Goal: Task Accomplishment & Management: Manage account settings

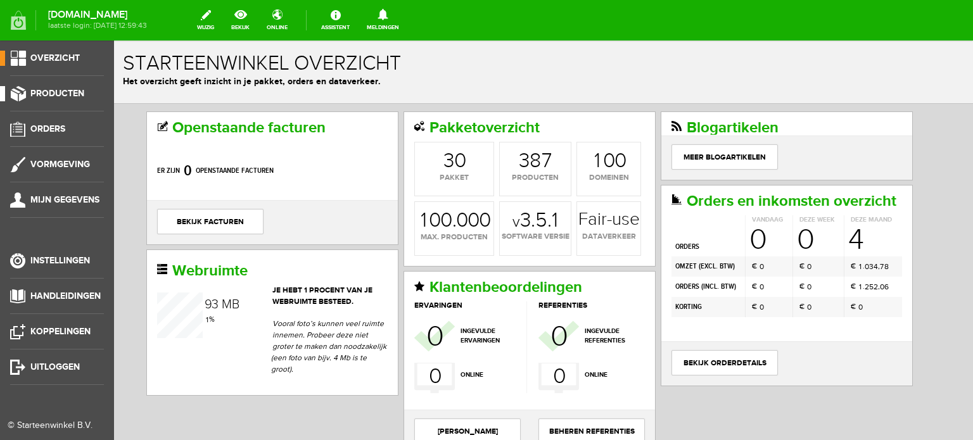
click at [72, 91] on span "Producten" at bounding box center [57, 93] width 54 height 11
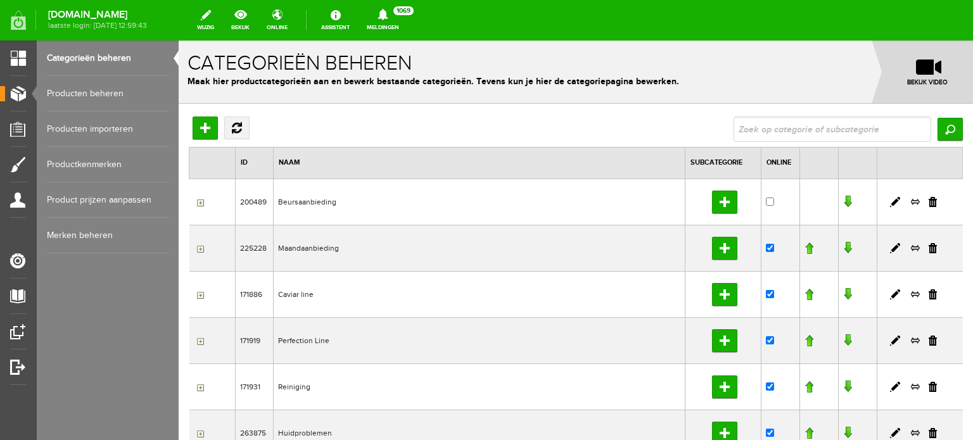
click at [99, 93] on link "Producten beheren" at bounding box center [108, 93] width 122 height 35
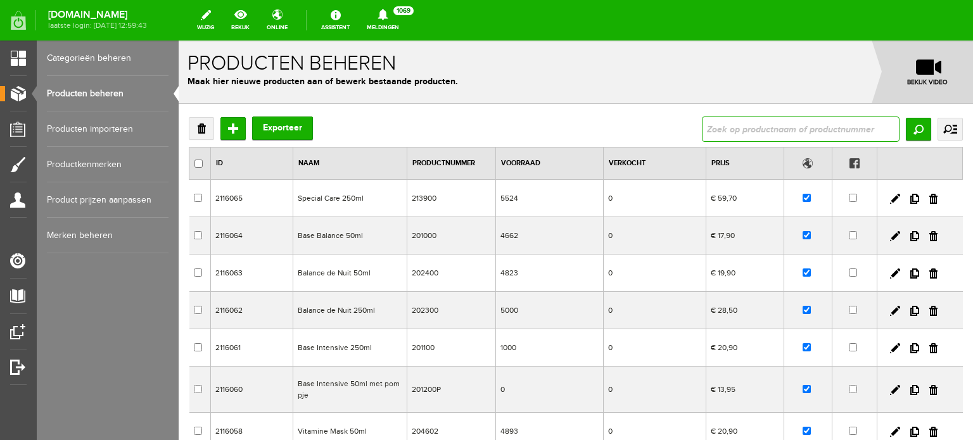
click at [703, 130] on input "text" at bounding box center [801, 129] width 198 height 25
type input "blue mask"
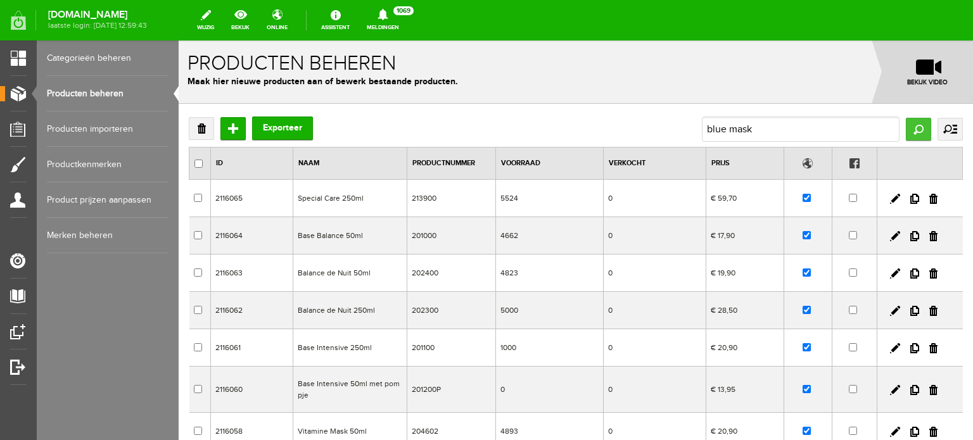
click at [906, 126] on input "Zoeken" at bounding box center [918, 129] width 25 height 23
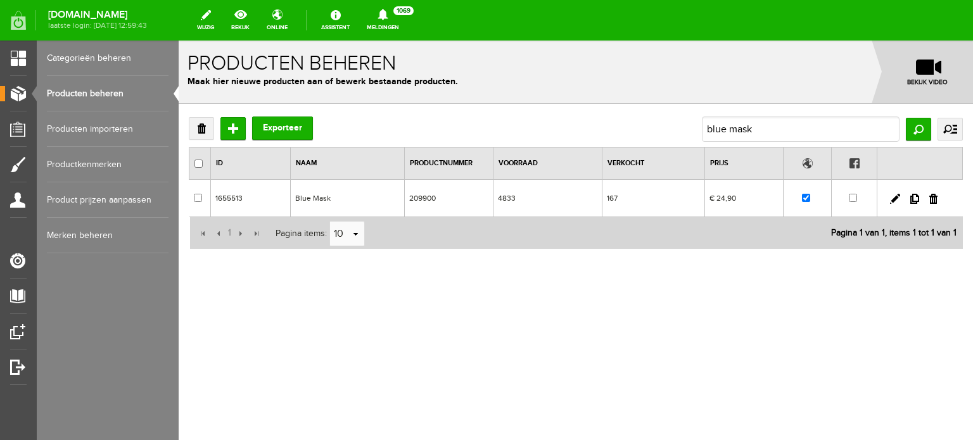
click at [311, 196] on td "Blue Mask" at bounding box center [347, 198] width 114 height 37
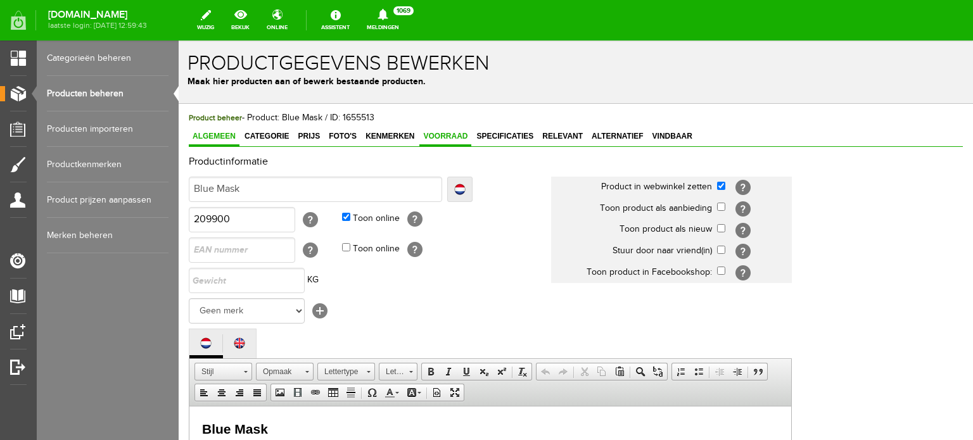
click at [438, 134] on span "Voorraad" at bounding box center [445, 136] width 52 height 9
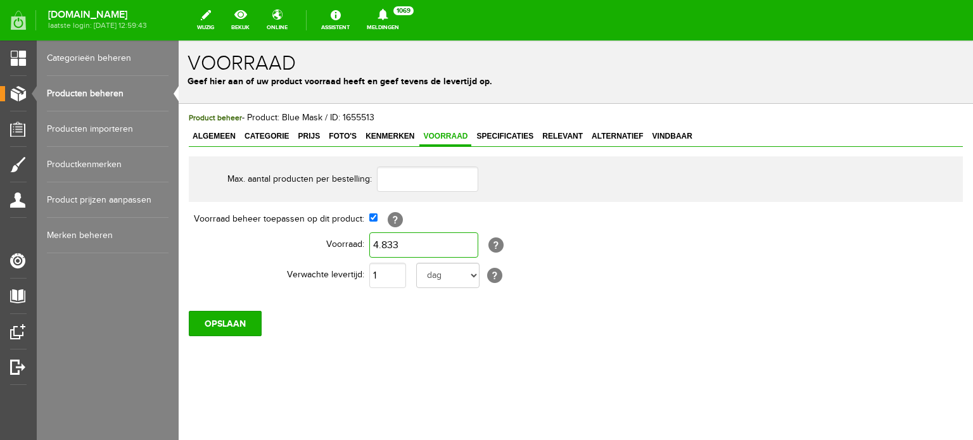
type input "4833"
click at [398, 242] on input "4833" at bounding box center [423, 244] width 109 height 25
type input "0"
click at [471, 272] on select "dag dagen week weken maand maanden jaar jaren werkdagen" at bounding box center [447, 275] width 63 height 25
select select "month"
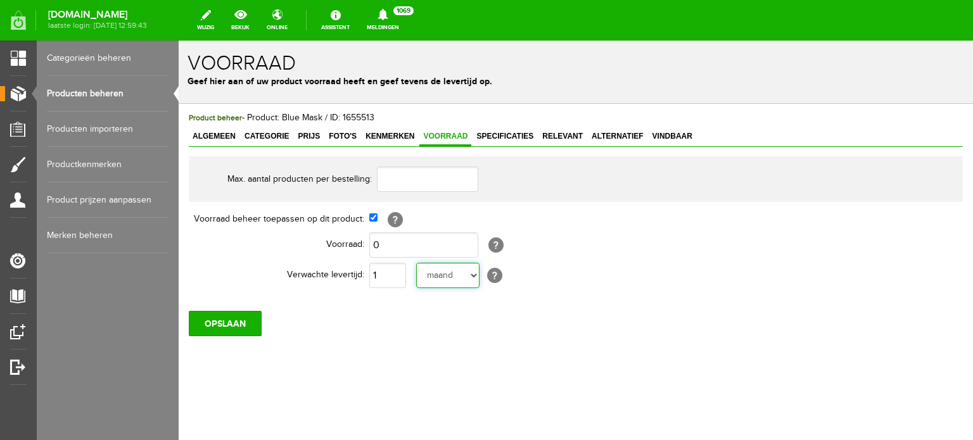
click at [416, 263] on select "dag dagen week weken maand maanden jaar jaren werkdagen" at bounding box center [447, 275] width 63 height 25
click at [241, 318] on input "OPSLAAN" at bounding box center [225, 323] width 73 height 25
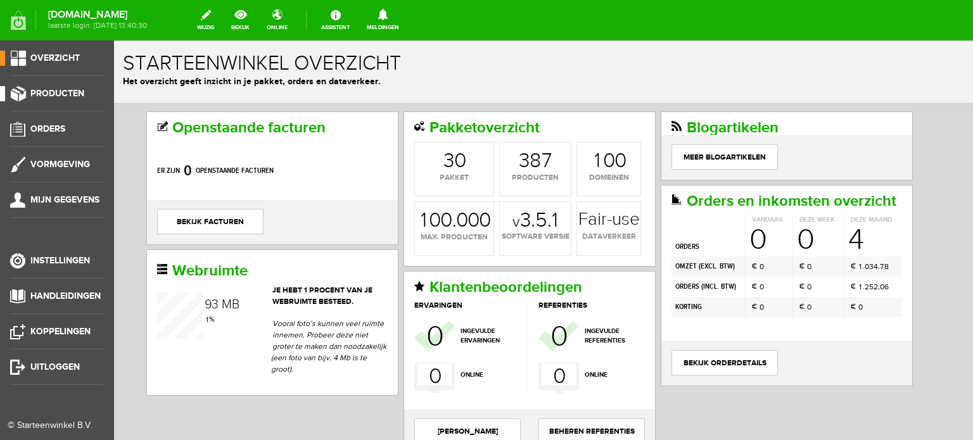
click at [49, 91] on span "Producten" at bounding box center [57, 93] width 54 height 11
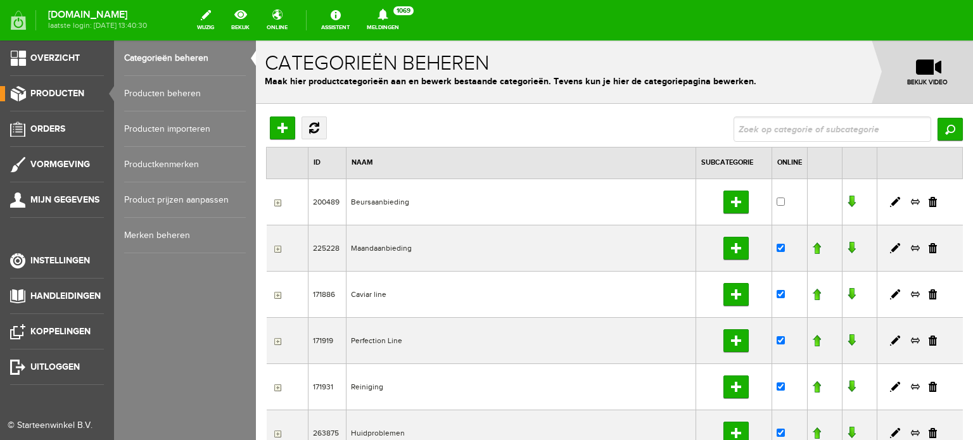
click at [150, 90] on link "Producten beheren" at bounding box center [185, 93] width 122 height 35
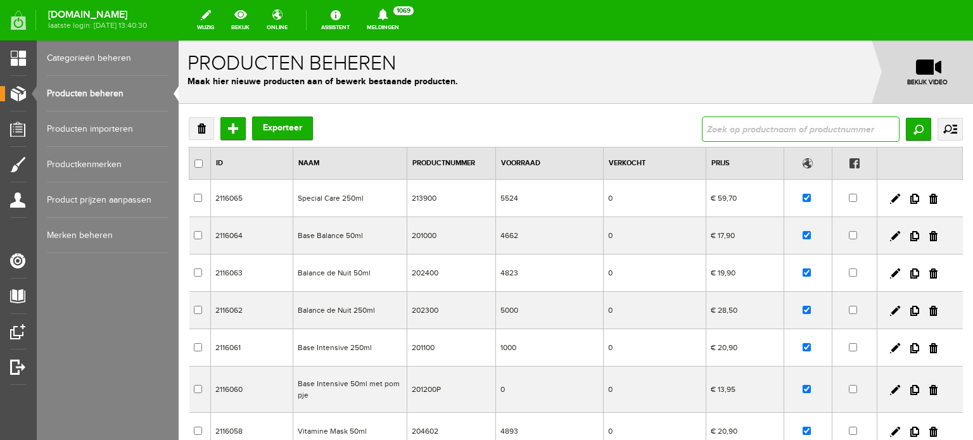
click at [706, 128] on input "text" at bounding box center [801, 129] width 198 height 25
type input "blue mask"
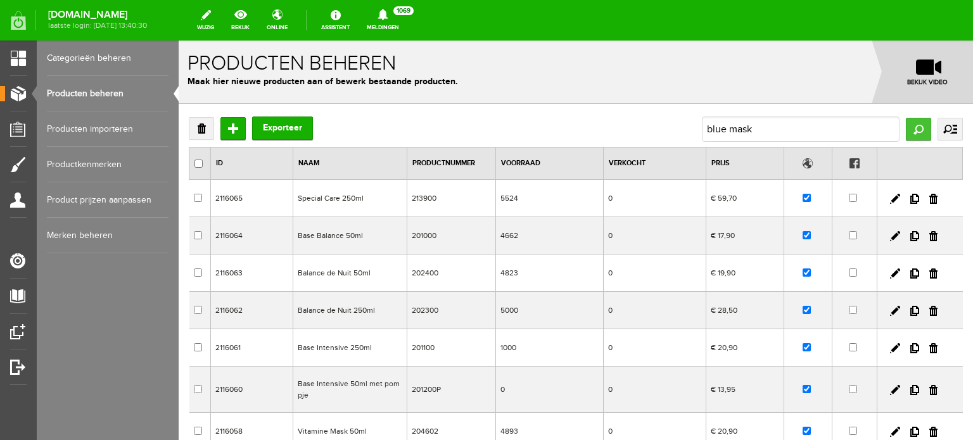
click at [906, 125] on input "Zoeken" at bounding box center [918, 129] width 25 height 23
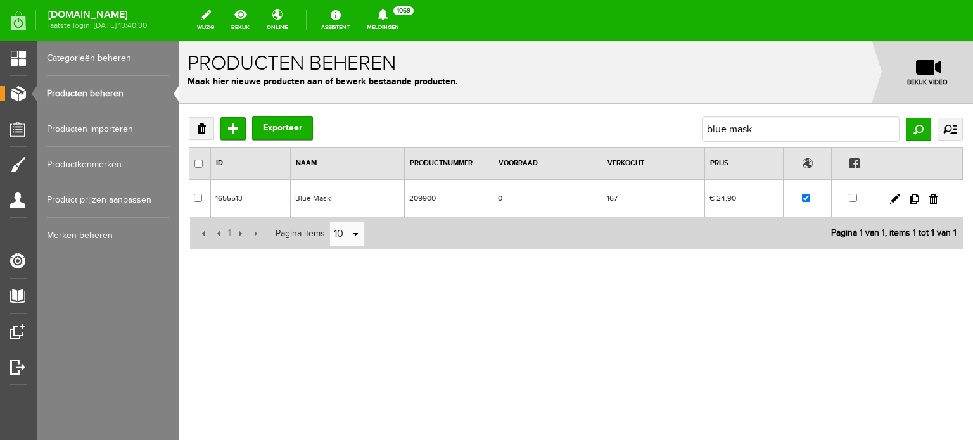
click at [324, 195] on td "Blue Mask" at bounding box center [347, 198] width 114 height 37
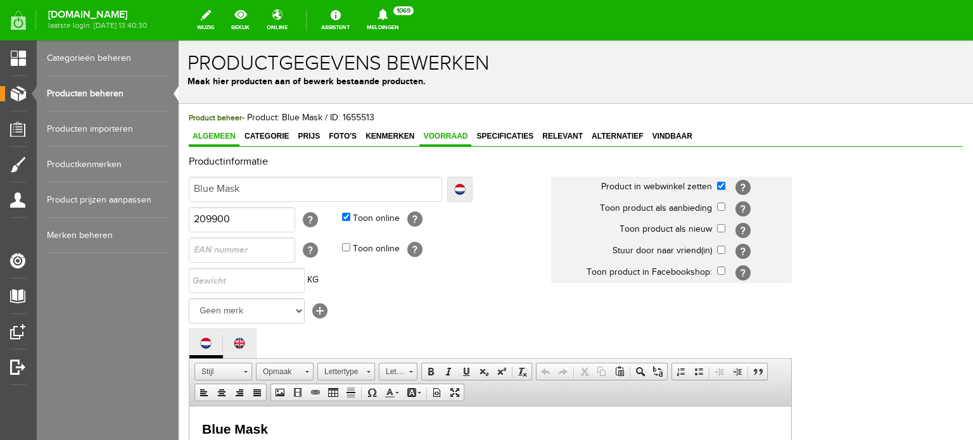
click at [448, 132] on span "Voorraad" at bounding box center [445, 136] width 52 height 9
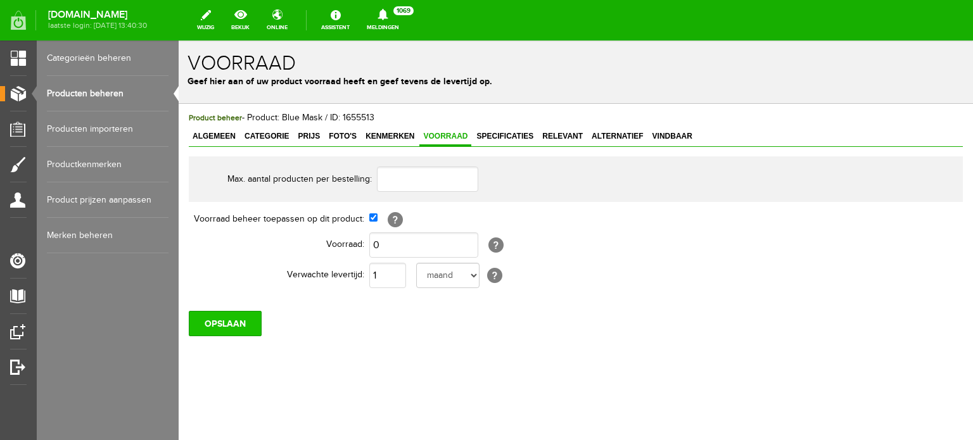
click at [248, 316] on input "OPSLAAN" at bounding box center [225, 323] width 73 height 25
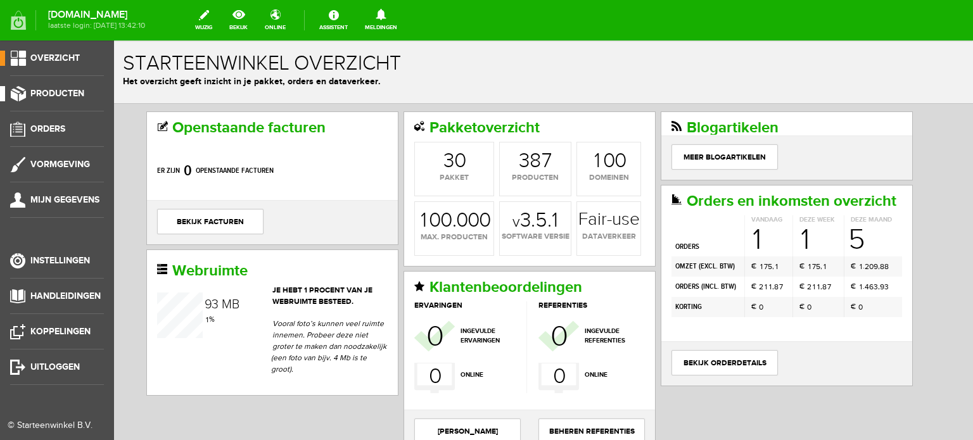
click at [76, 91] on span "Producten" at bounding box center [57, 93] width 54 height 11
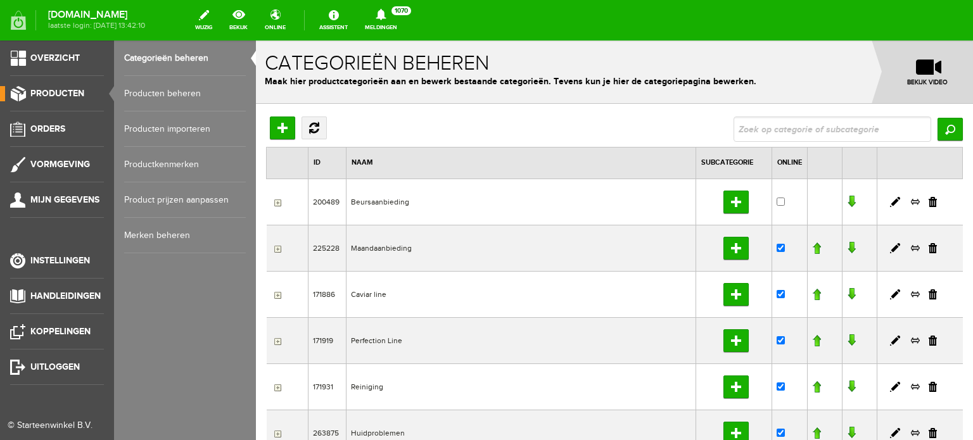
click at [165, 93] on link "Producten beheren" at bounding box center [185, 93] width 122 height 35
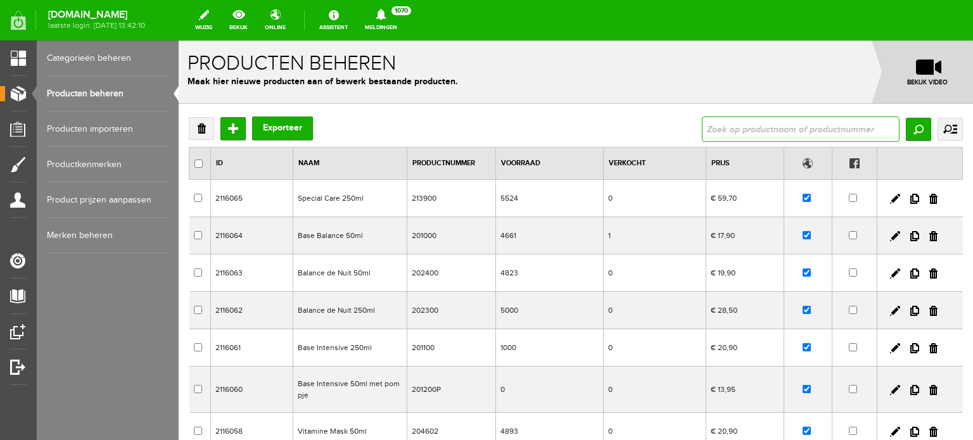
click at [708, 133] on input "text" at bounding box center [801, 129] width 198 height 25
type input "mixed"
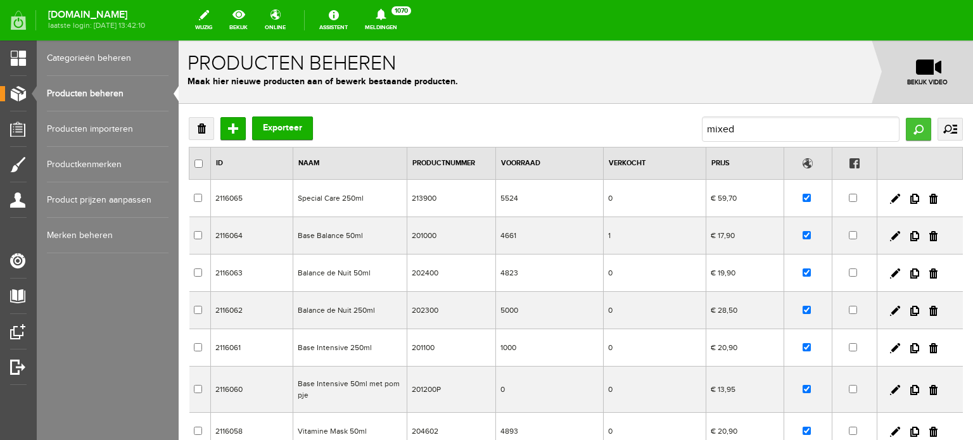
click at [912, 127] on input "Zoeken" at bounding box center [918, 129] width 25 height 23
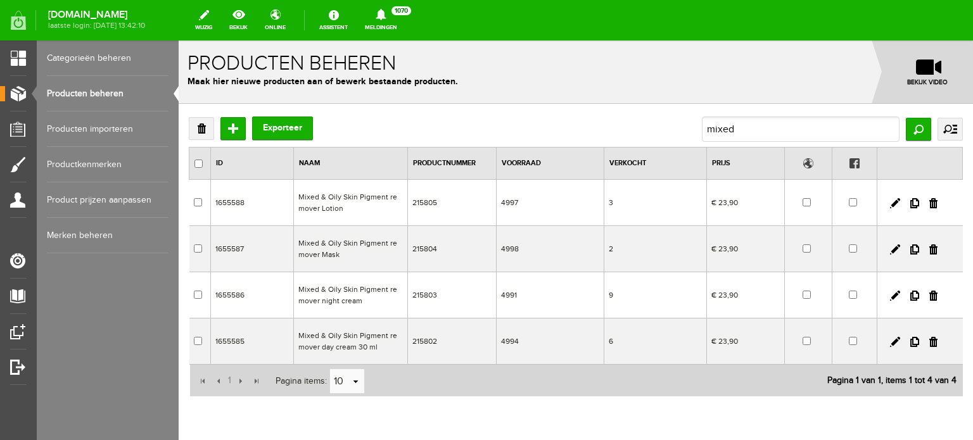
click at [361, 288] on td "Mixed & Oily Skin Pigment remover night cream" at bounding box center [351, 295] width 114 height 46
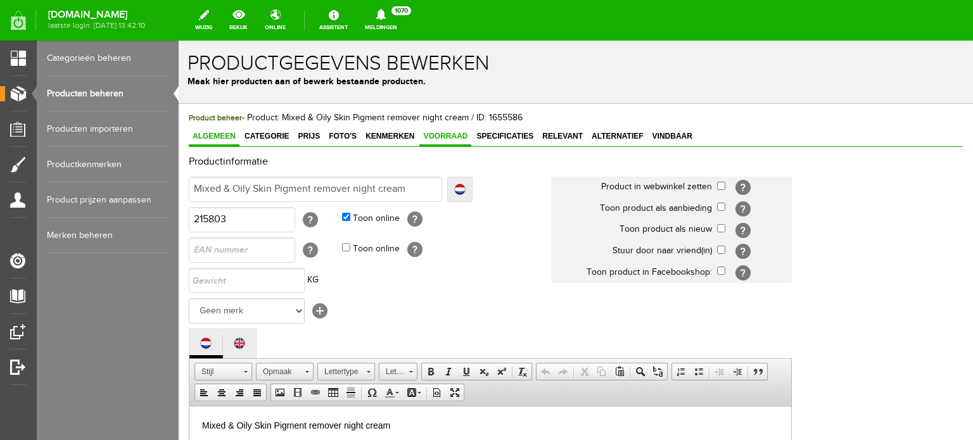
click at [449, 132] on span "Voorraad" at bounding box center [445, 136] width 52 height 9
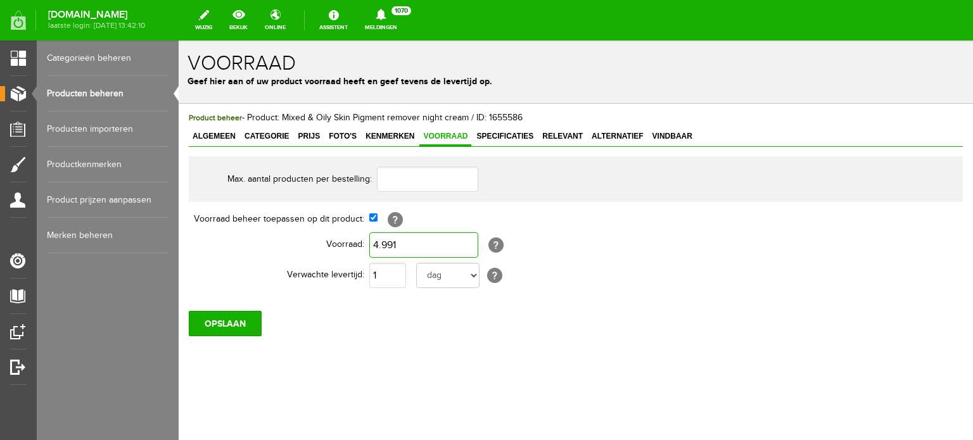
type input "4991"
click at [398, 244] on input "4991" at bounding box center [423, 244] width 109 height 25
type input "0"
click at [474, 273] on select "dag dagen week weken maand maanden jaar jaren werkdagen" at bounding box center [447, 275] width 63 height 25
select select "month"
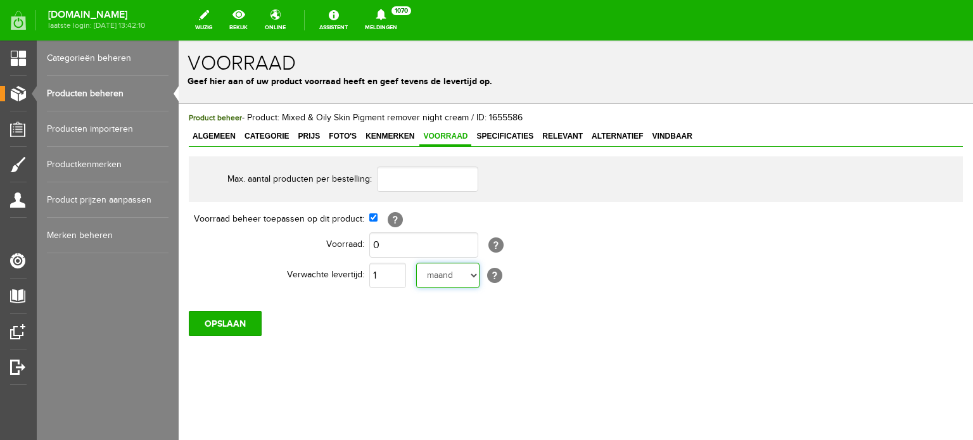
click at [416, 263] on select "dag dagen week weken maand maanden jaar jaren werkdagen" at bounding box center [447, 275] width 63 height 25
click at [248, 322] on input "OPSLAAN" at bounding box center [225, 323] width 73 height 25
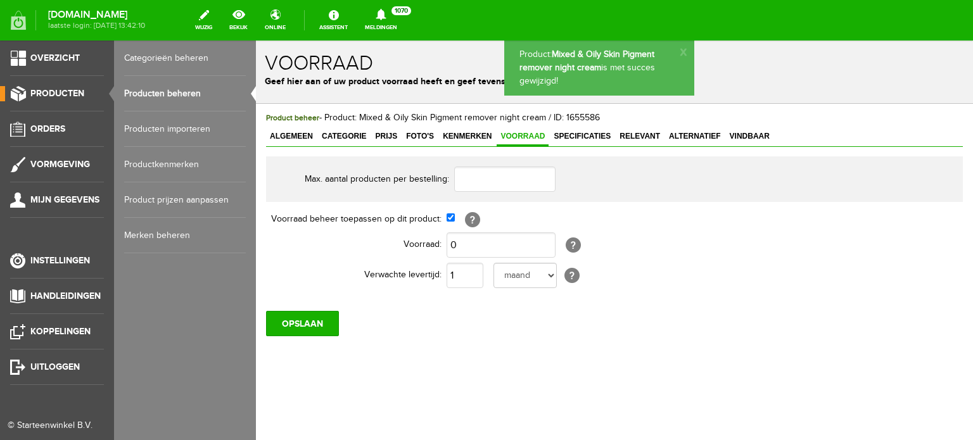
click at [170, 95] on link "Producten beheren" at bounding box center [185, 93] width 122 height 35
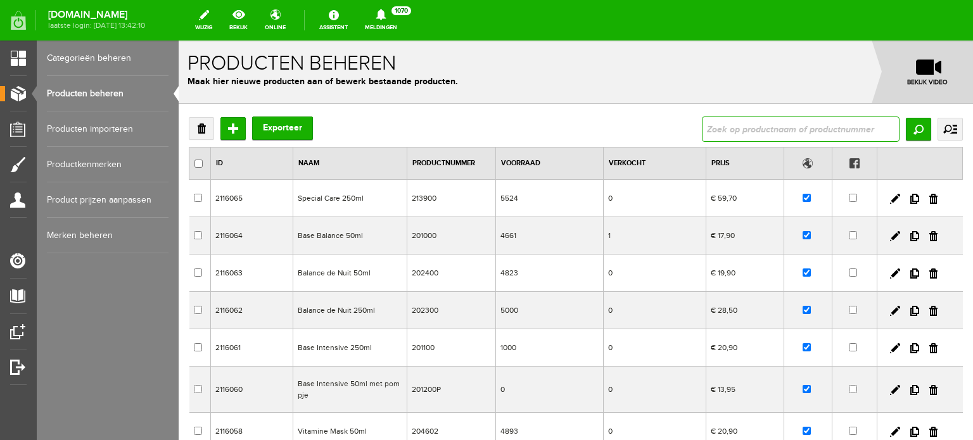
click at [716, 130] on input "text" at bounding box center [801, 129] width 198 height 25
type input "mixed"
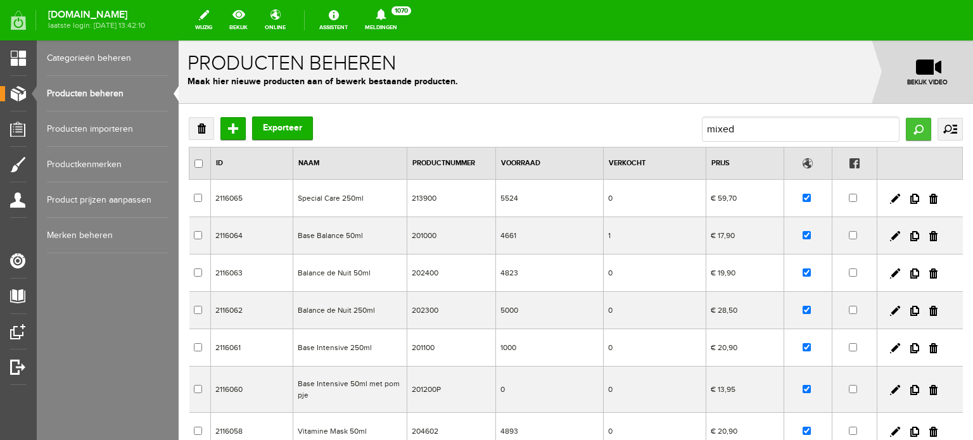
click at [910, 125] on input "Zoeken" at bounding box center [918, 129] width 25 height 23
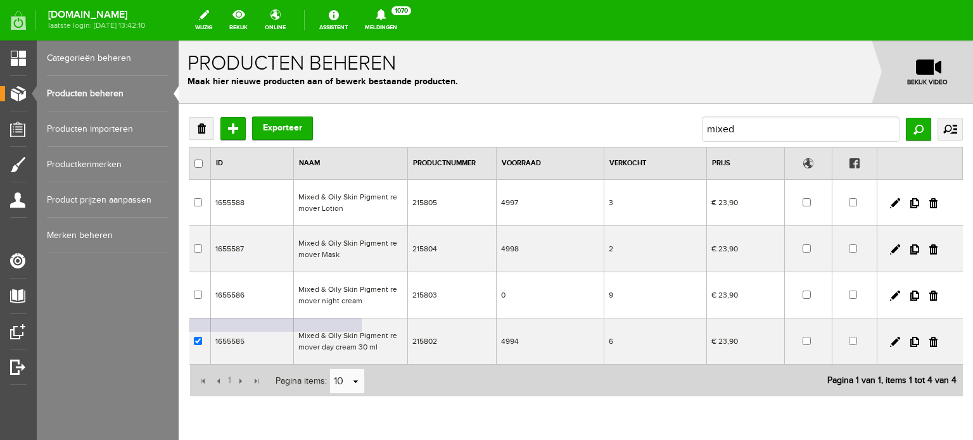
click at [365, 335] on td "Mixed & Oily Skin Pigment remover day cream 30 ml" at bounding box center [351, 342] width 114 height 46
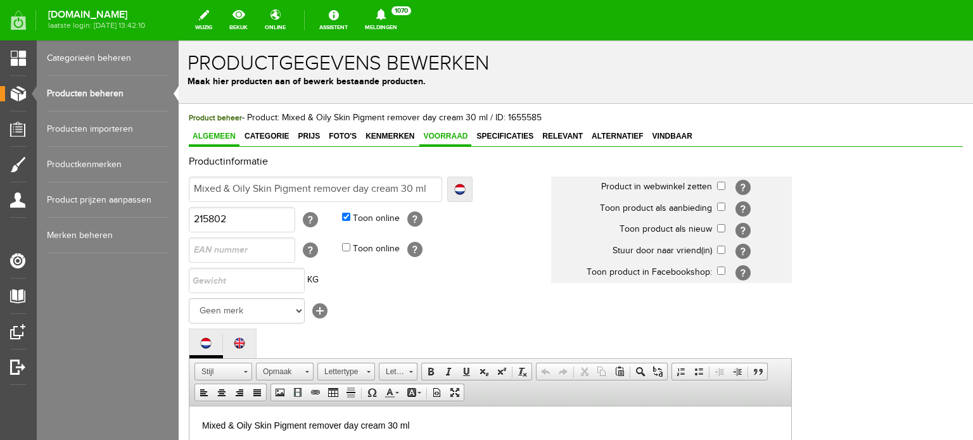
click at [455, 137] on span "Voorraad" at bounding box center [445, 136] width 52 height 9
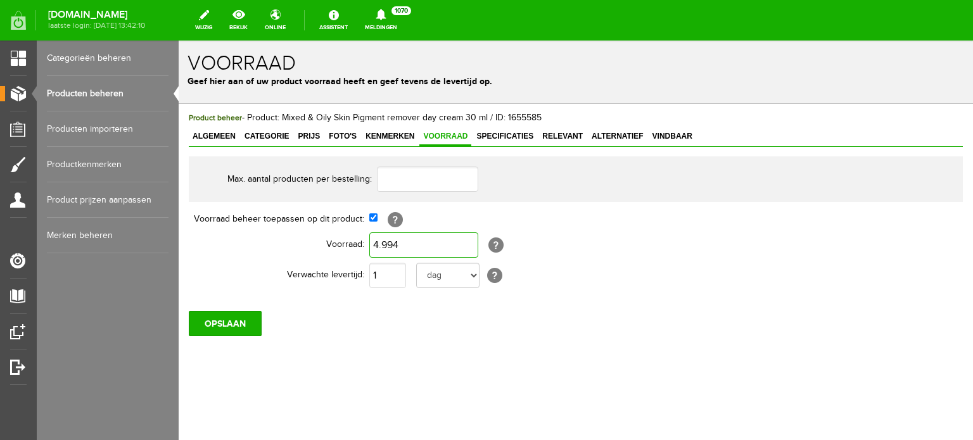
type input "4994"
click at [402, 248] on input "4994" at bounding box center [423, 244] width 109 height 25
type input "0"
click at [472, 276] on select "dag dagen week weken maand maanden jaar jaren werkdagen" at bounding box center [447, 275] width 63 height 25
select select "month"
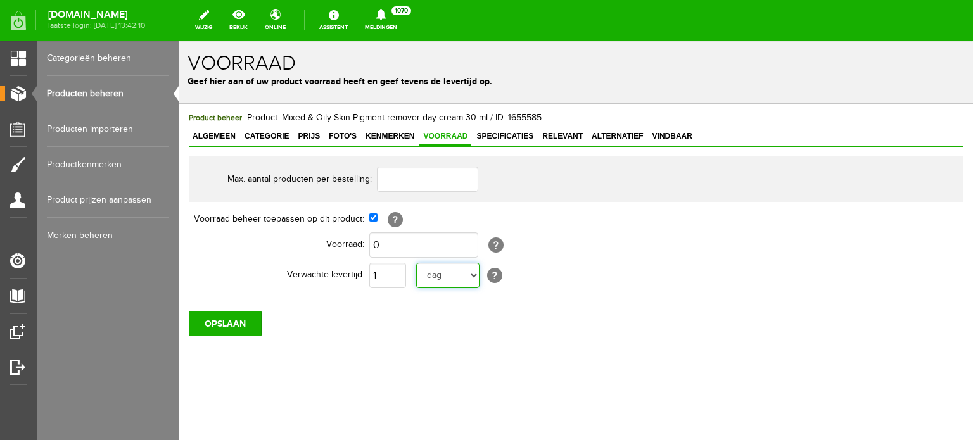
click at [416, 263] on select "dag dagen week weken maand maanden jaar jaren werkdagen" at bounding box center [447, 275] width 63 height 25
click at [251, 317] on input "OPSLAAN" at bounding box center [225, 323] width 73 height 25
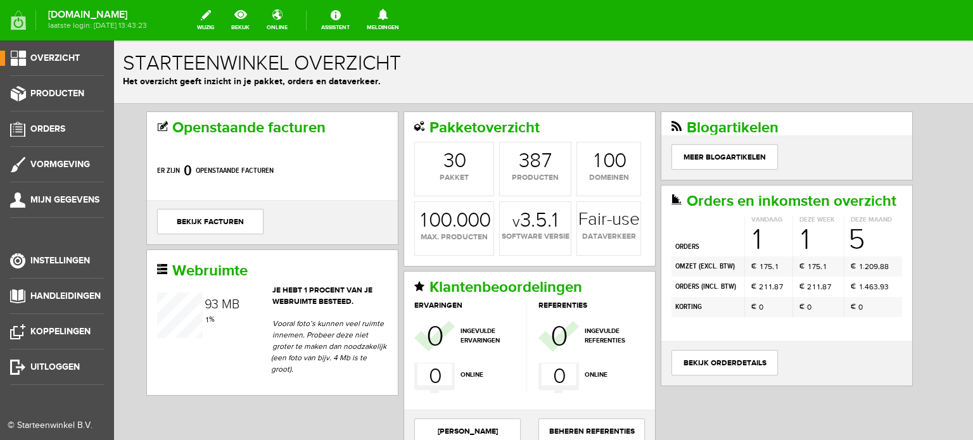
click at [53, 54] on span "Overzicht" at bounding box center [54, 58] width 49 height 11
click at [63, 127] on span "Orders" at bounding box center [47, 129] width 35 height 11
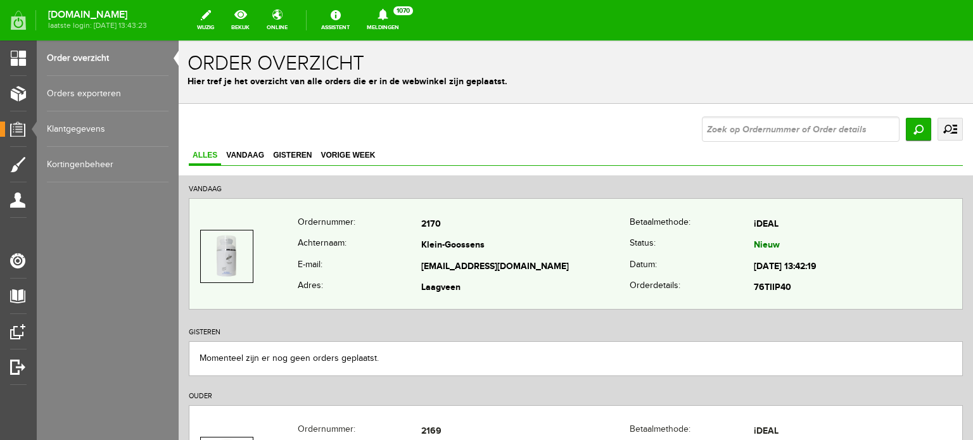
click at [452, 245] on td "Klein-Goossens" at bounding box center [525, 247] width 208 height 22
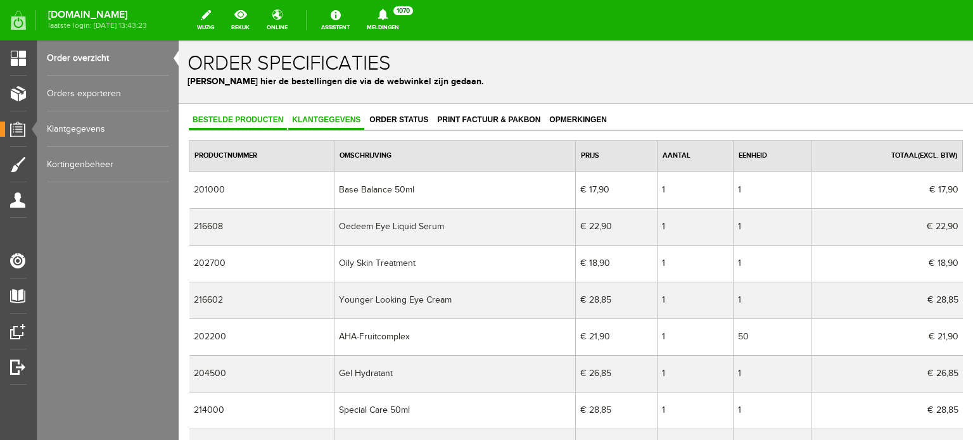
drag, startPoint x: 312, startPoint y: 114, endPoint x: 327, endPoint y: 121, distance: 16.2
click at [313, 114] on link "Klantgegevens" at bounding box center [326, 120] width 76 height 18
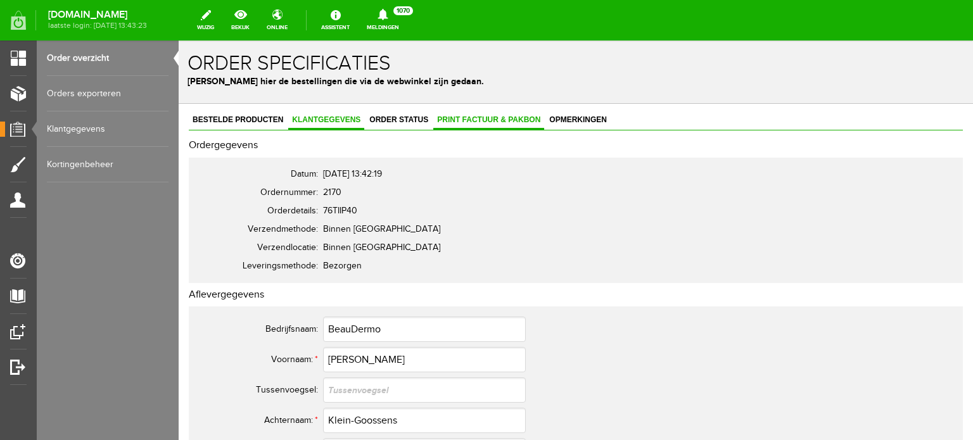
click at [478, 117] on span "Print factuur & pakbon" at bounding box center [488, 119] width 111 height 9
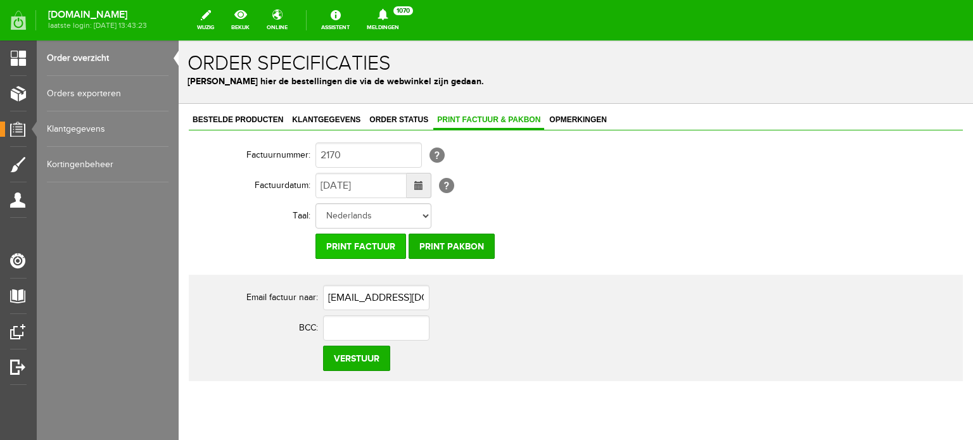
click at [343, 240] on input "Print factuur" at bounding box center [360, 246] width 91 height 25
click at [353, 354] on input "Verstuur" at bounding box center [356, 358] width 67 height 25
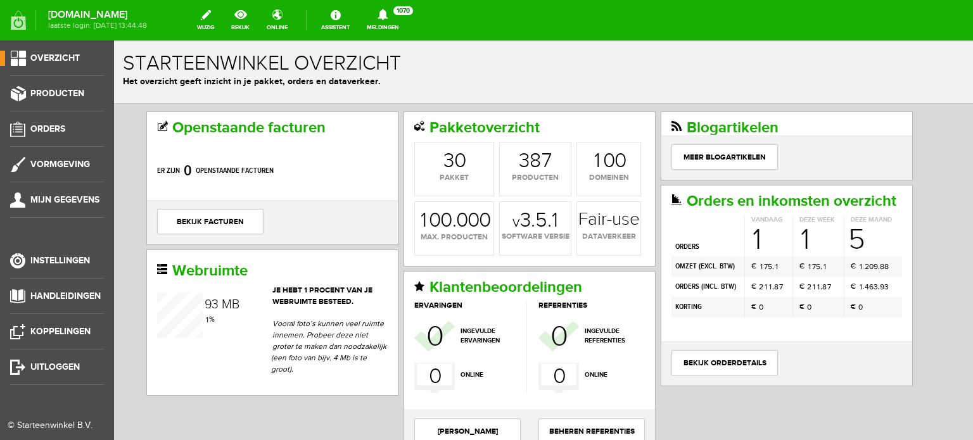
click at [46, 56] on span "Overzicht" at bounding box center [54, 58] width 49 height 11
